Goal: Transaction & Acquisition: Download file/media

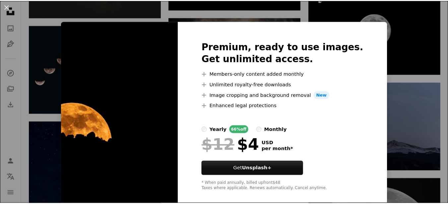
scroll to position [1458, 0]
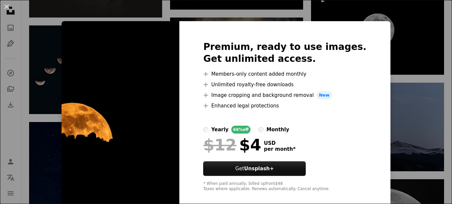
click at [406, 61] on div "An X shape Premium, ready to use images. Get unlimited access. A plus sign Memb…" at bounding box center [226, 102] width 452 height 204
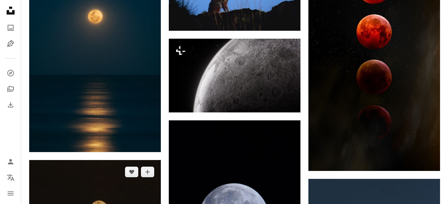
scroll to position [663, 0]
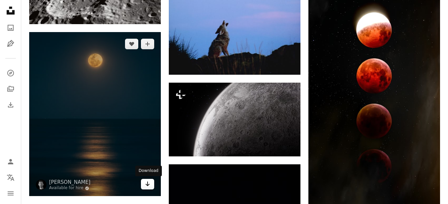
click at [146, 188] on icon "Arrow pointing down" at bounding box center [147, 184] width 5 height 8
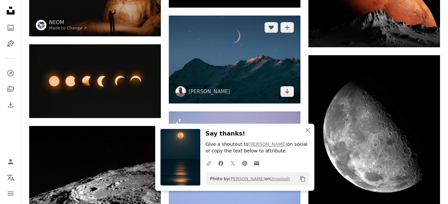
scroll to position [442, 0]
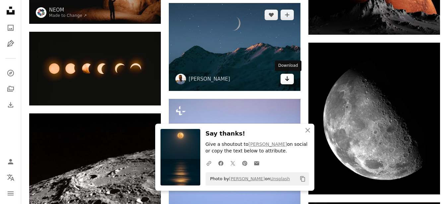
click at [285, 79] on icon "Arrow pointing down" at bounding box center [286, 79] width 5 height 8
